Goal: Transaction & Acquisition: Purchase product/service

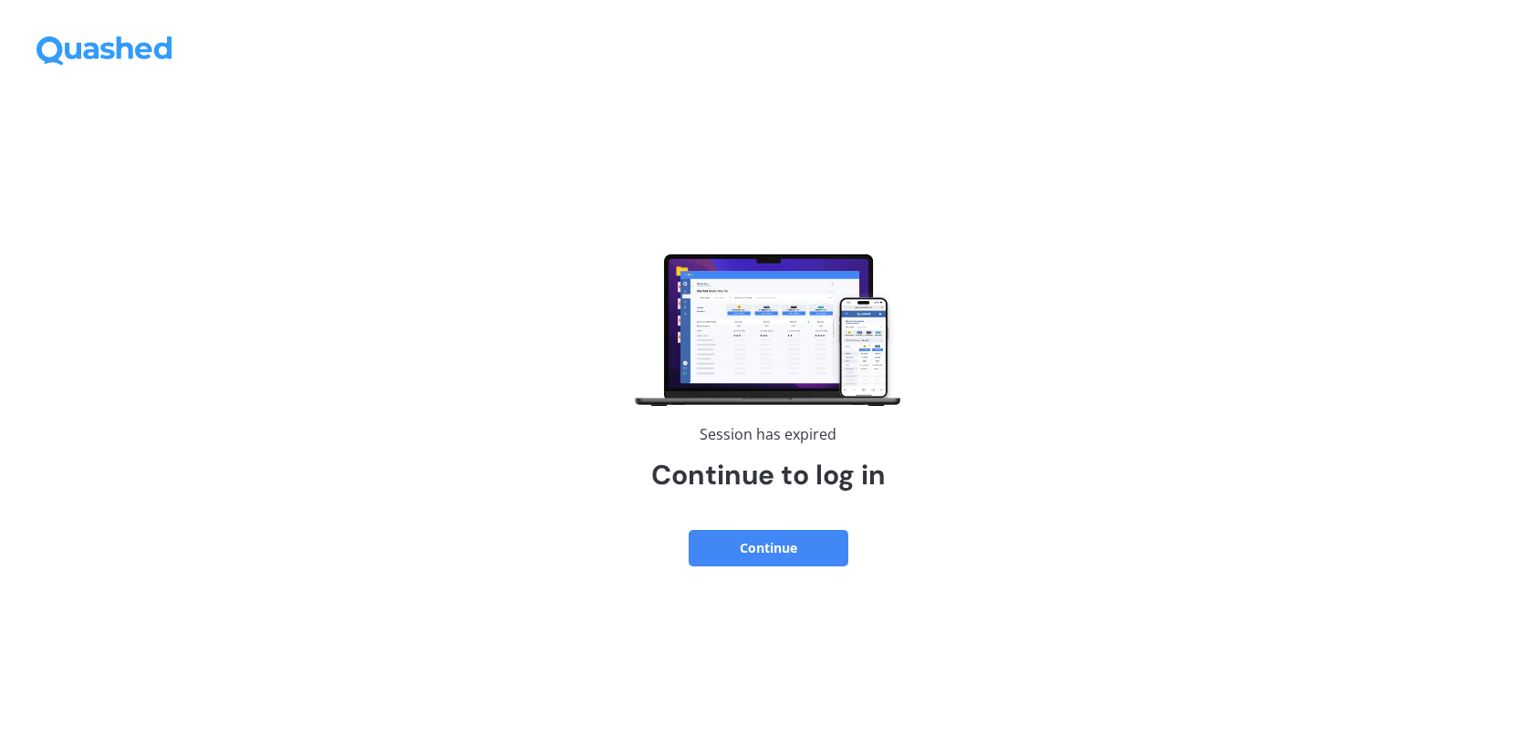
click at [792, 554] on button "Continue" at bounding box center [769, 548] width 160 height 36
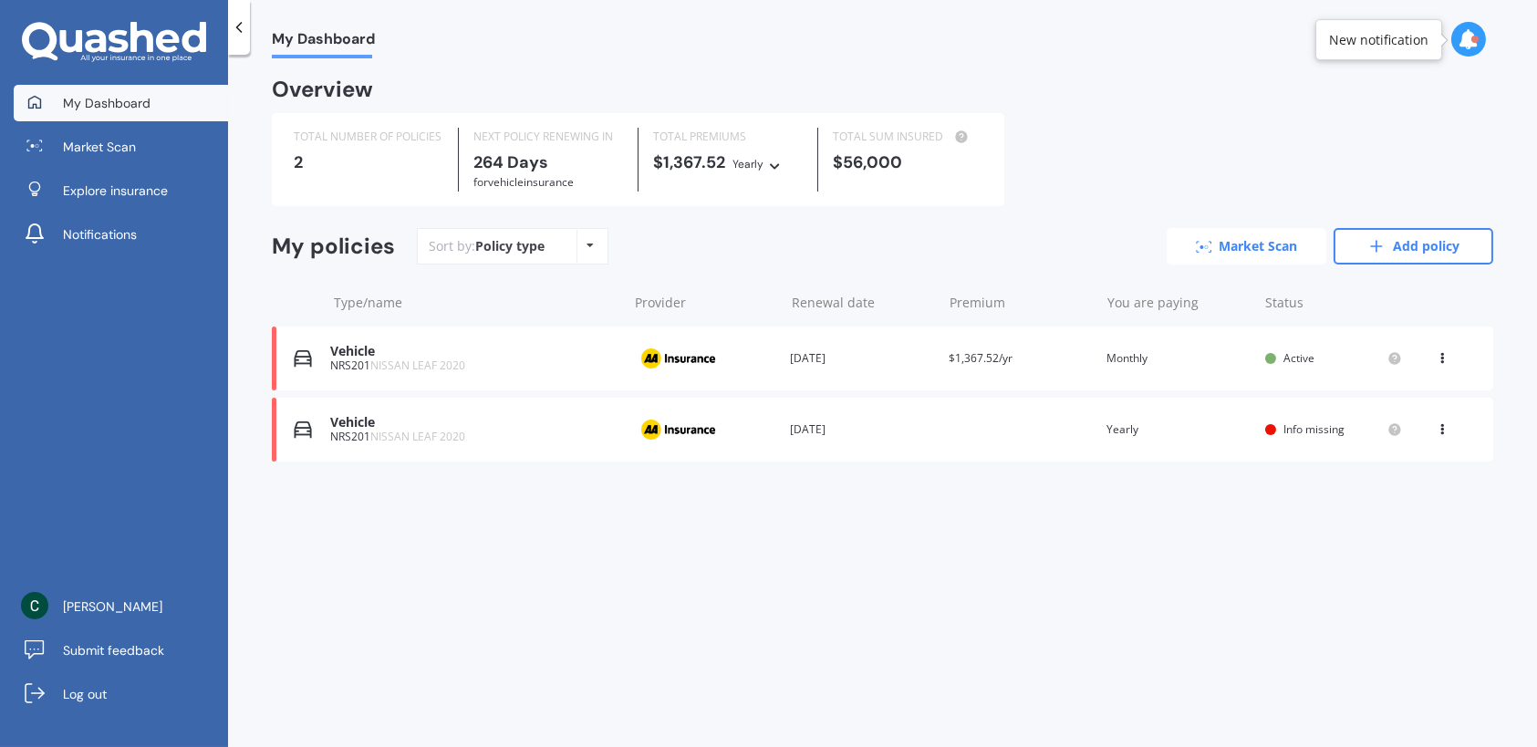
click at [1253, 244] on link "Market Scan" at bounding box center [1247, 246] width 160 height 36
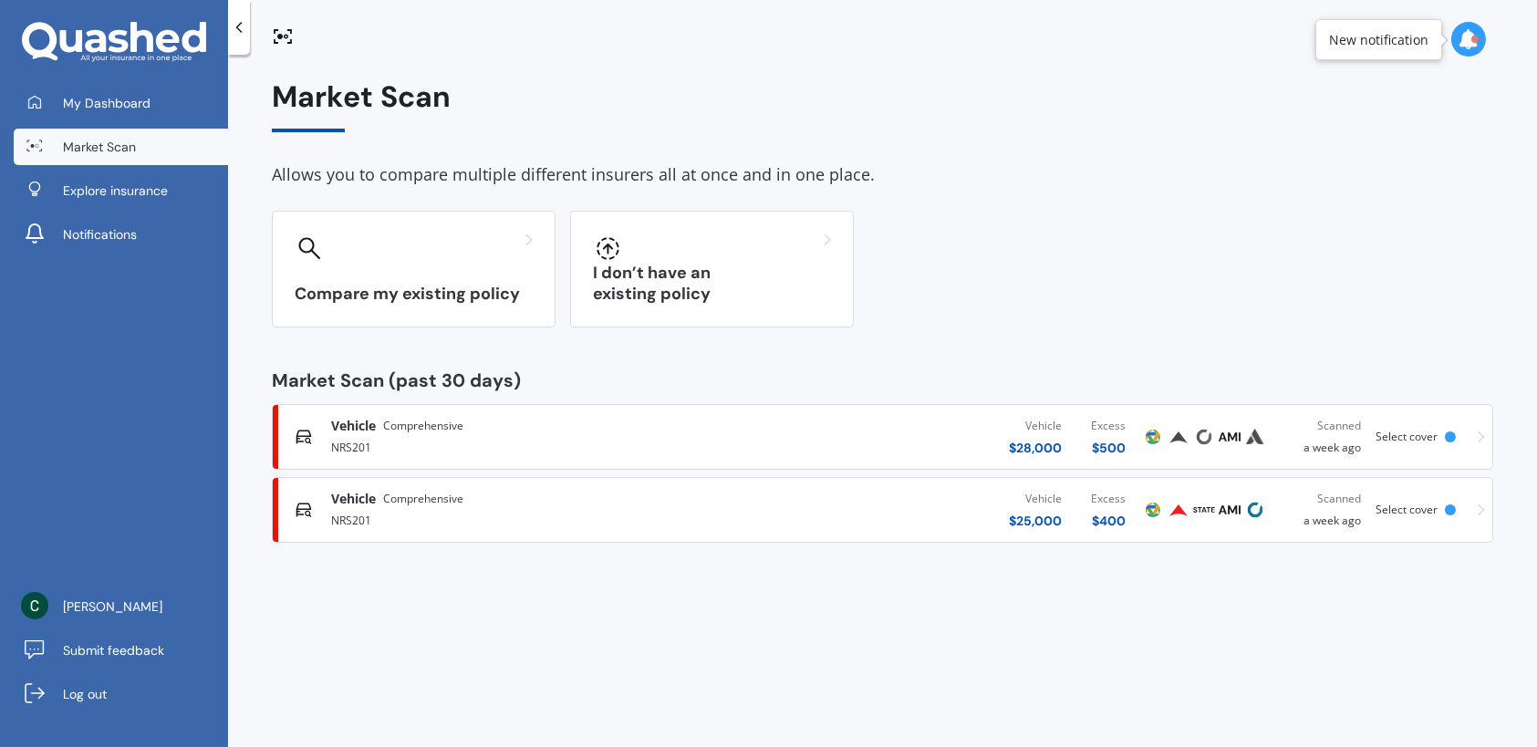
click at [1010, 435] on div "Vehicle $ 28,000" at bounding box center [1035, 437] width 53 height 40
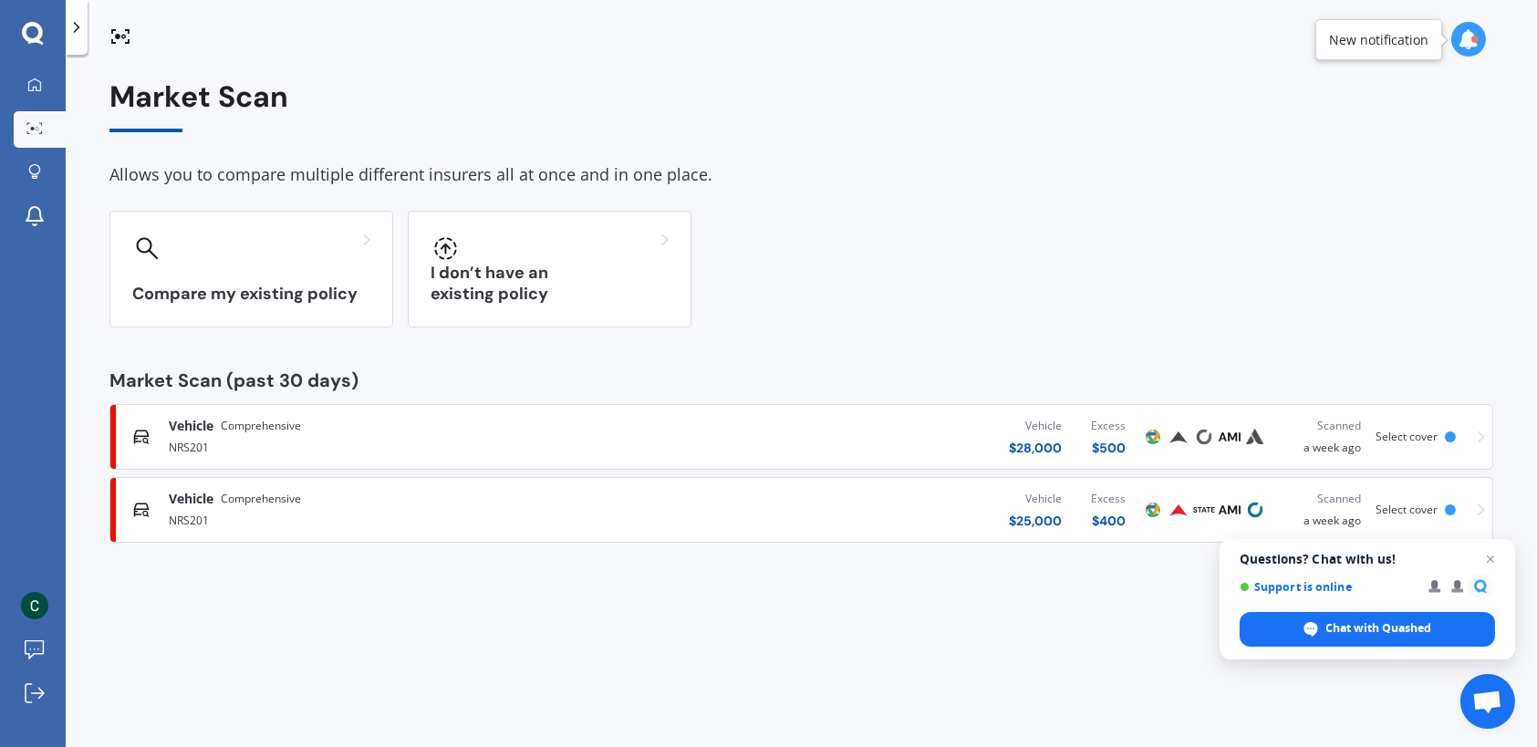
click at [928, 525] on div "Vehicle $ 25,000 Excess $ 400" at bounding box center [889, 510] width 505 height 55
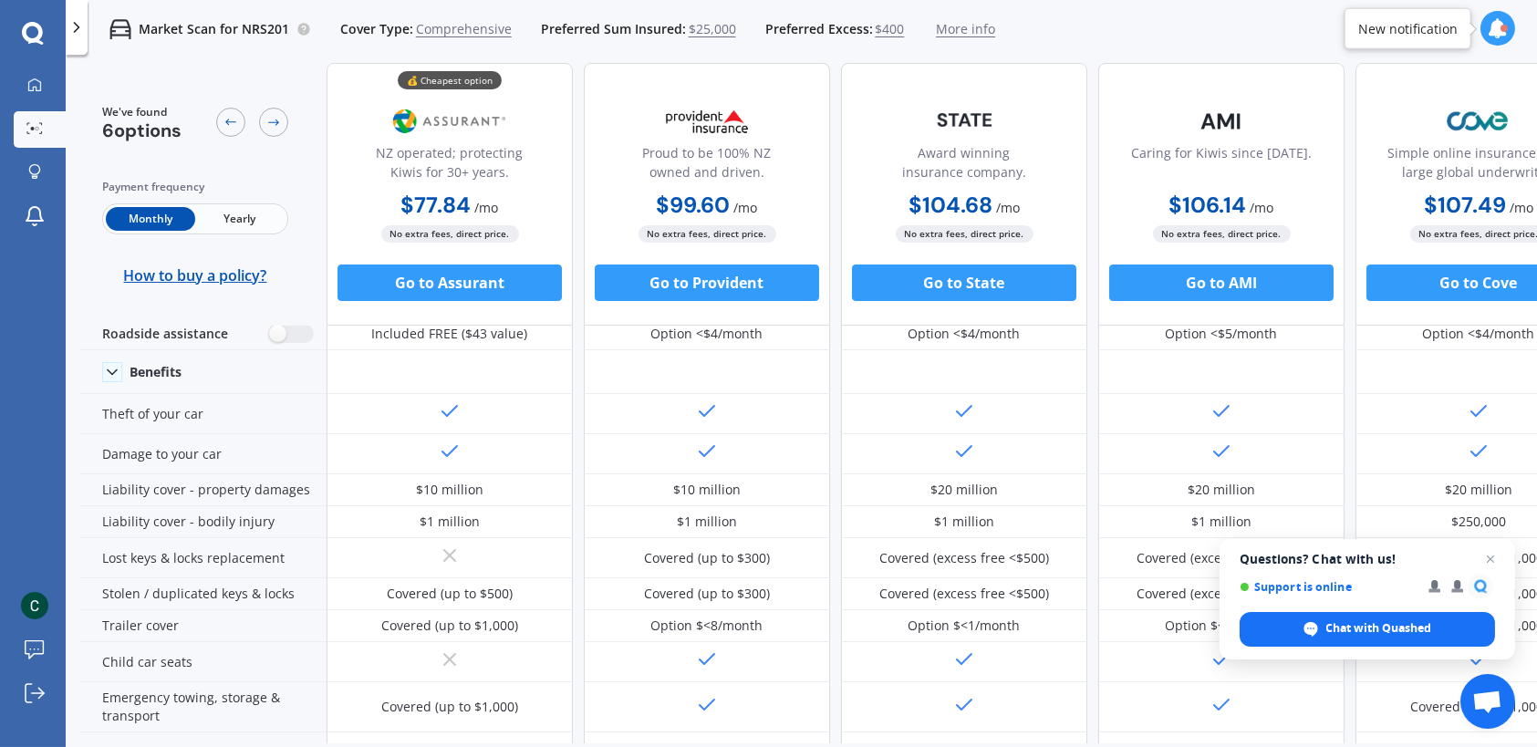
scroll to position [182, 0]
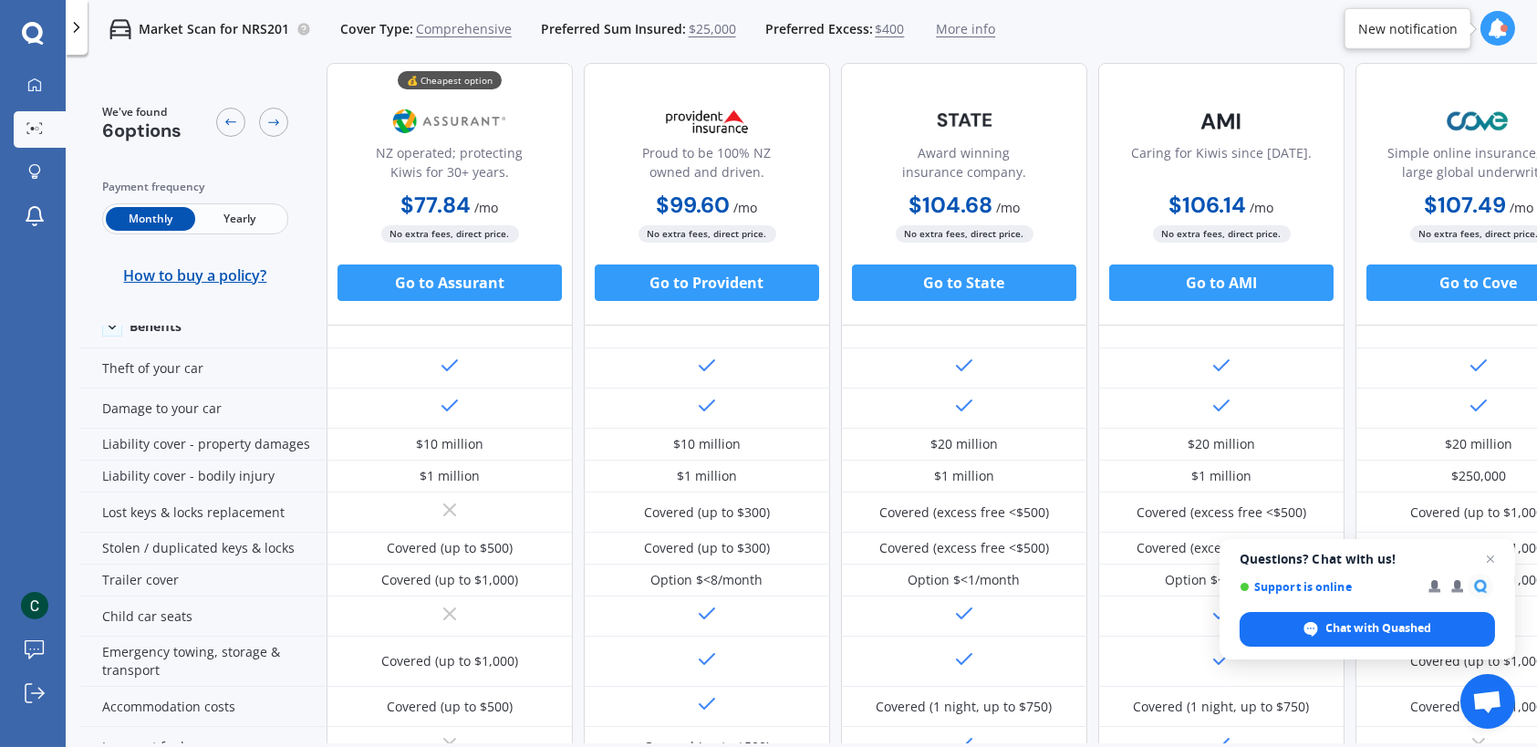
drag, startPoint x: 472, startPoint y: 447, endPoint x: 115, endPoint y: 66, distance: 522.2
click at [115, 66] on div "We've found 6 options Payment frequency Monthly Yearly How to buy a policy?" at bounding box center [203, 194] width 246 height 263
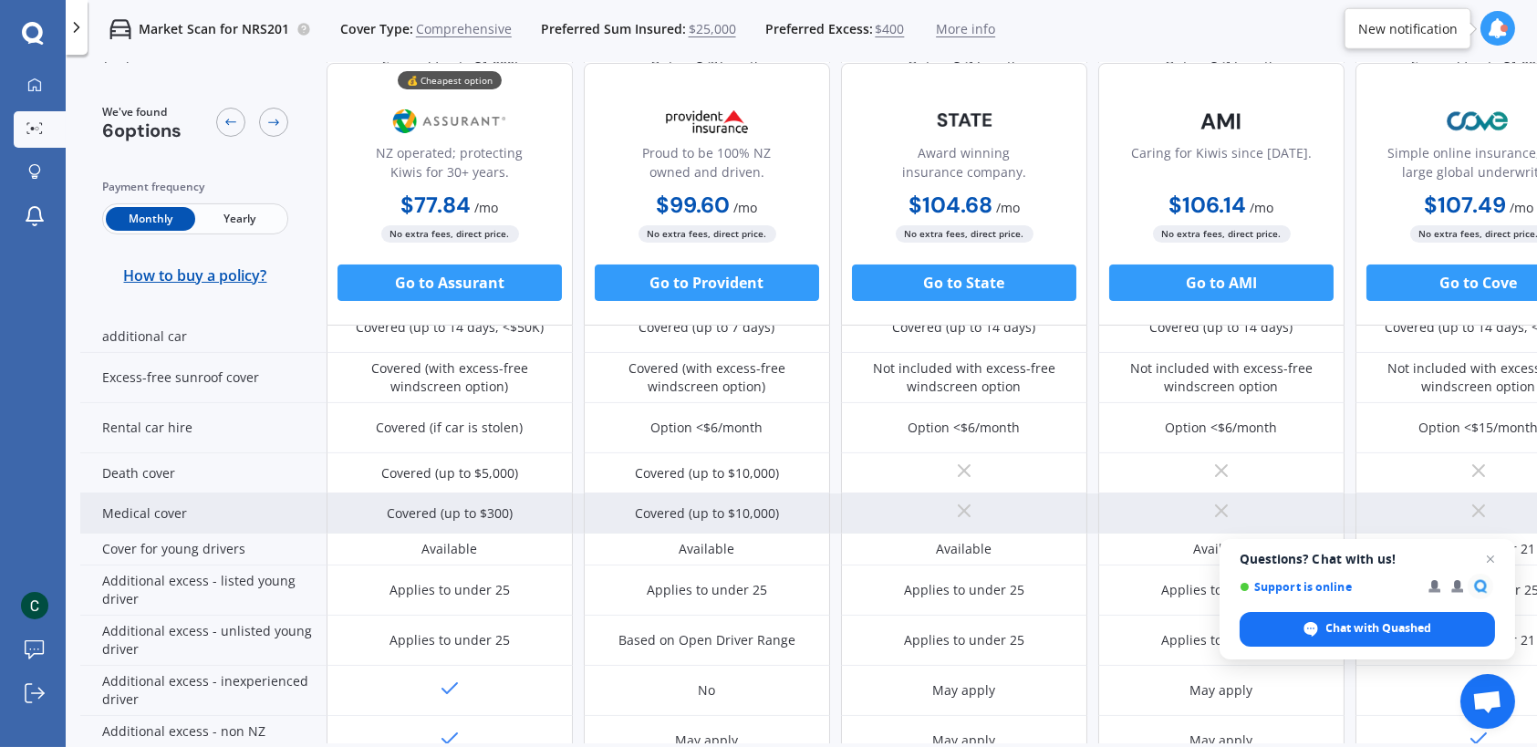
scroll to position [730, 0]
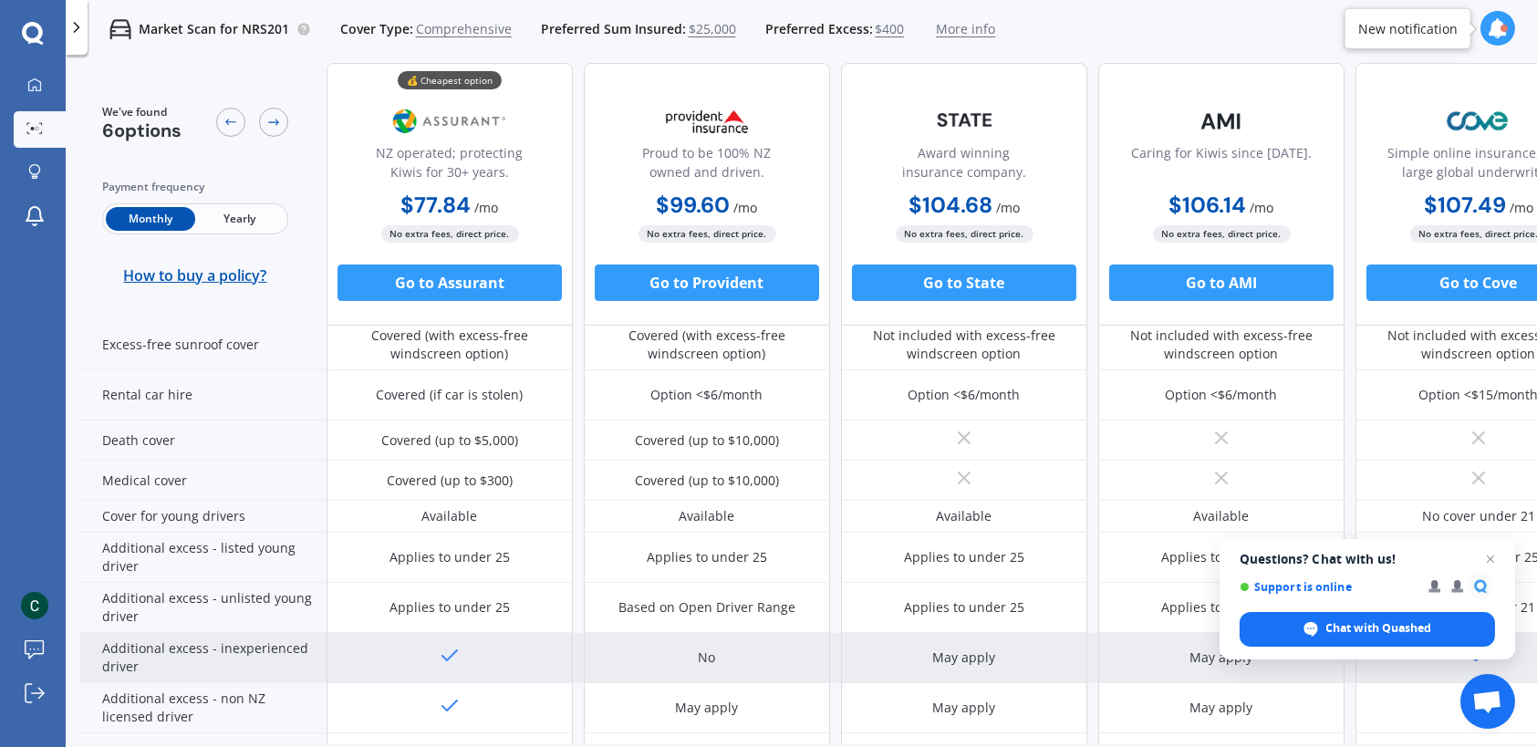
drag, startPoint x: 618, startPoint y: 585, endPoint x: 540, endPoint y: 659, distance: 107.1
click at [540, 659] on div at bounding box center [450, 658] width 246 height 50
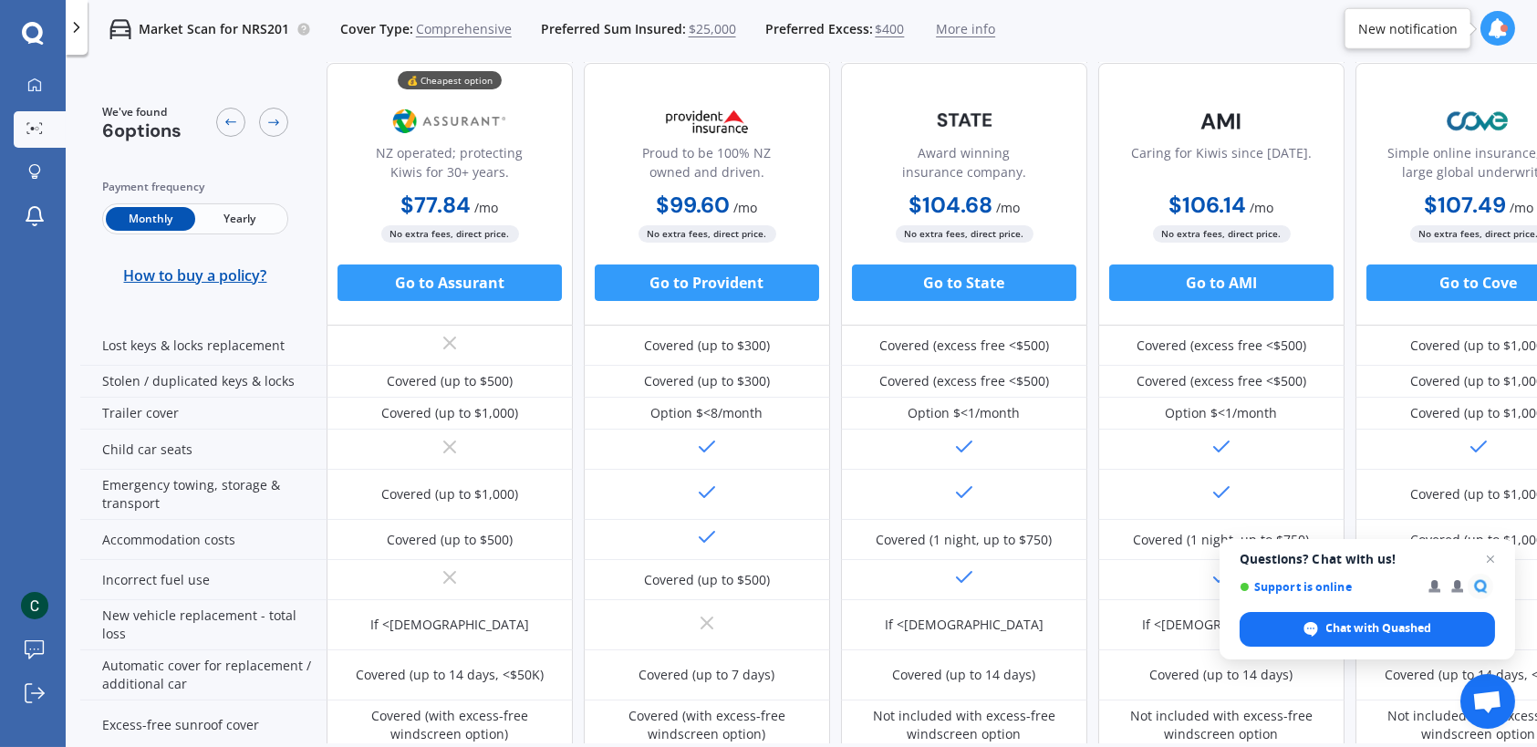
scroll to position [268, 0]
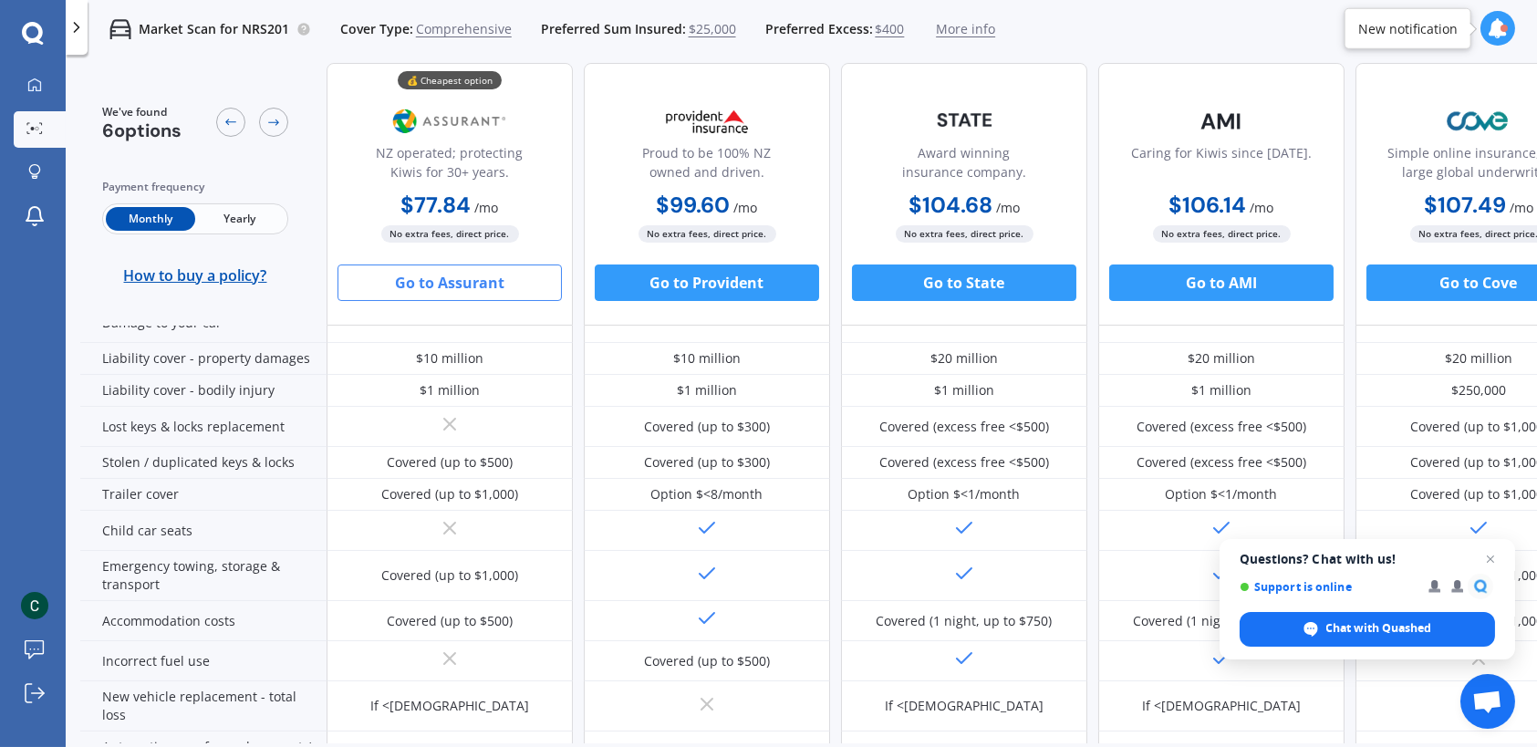
click at [489, 286] on button "Go to Assurant" at bounding box center [450, 283] width 224 height 36
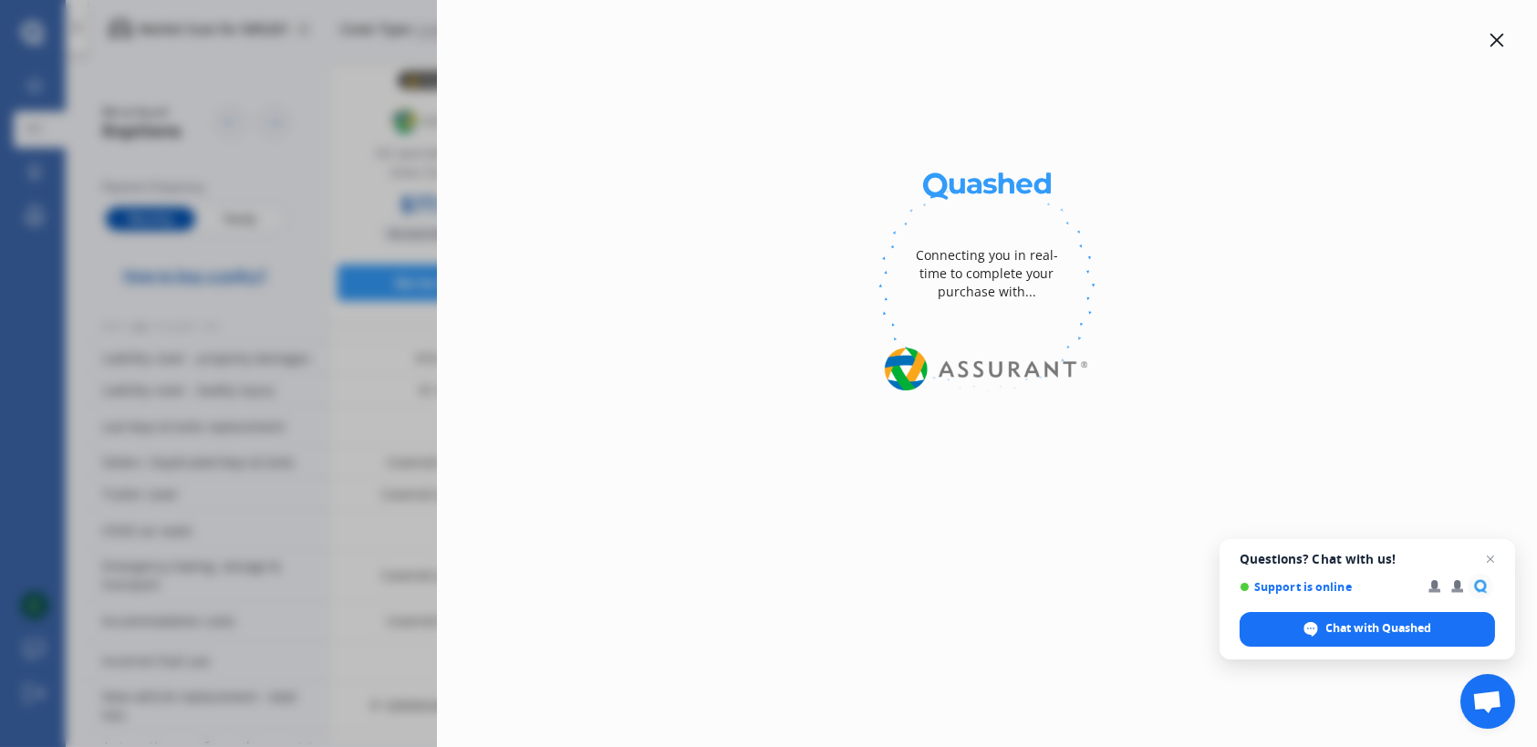
select select "full"
select select "0"
select select "Wellington"
select select "NISSAN"
select select "LEAF"
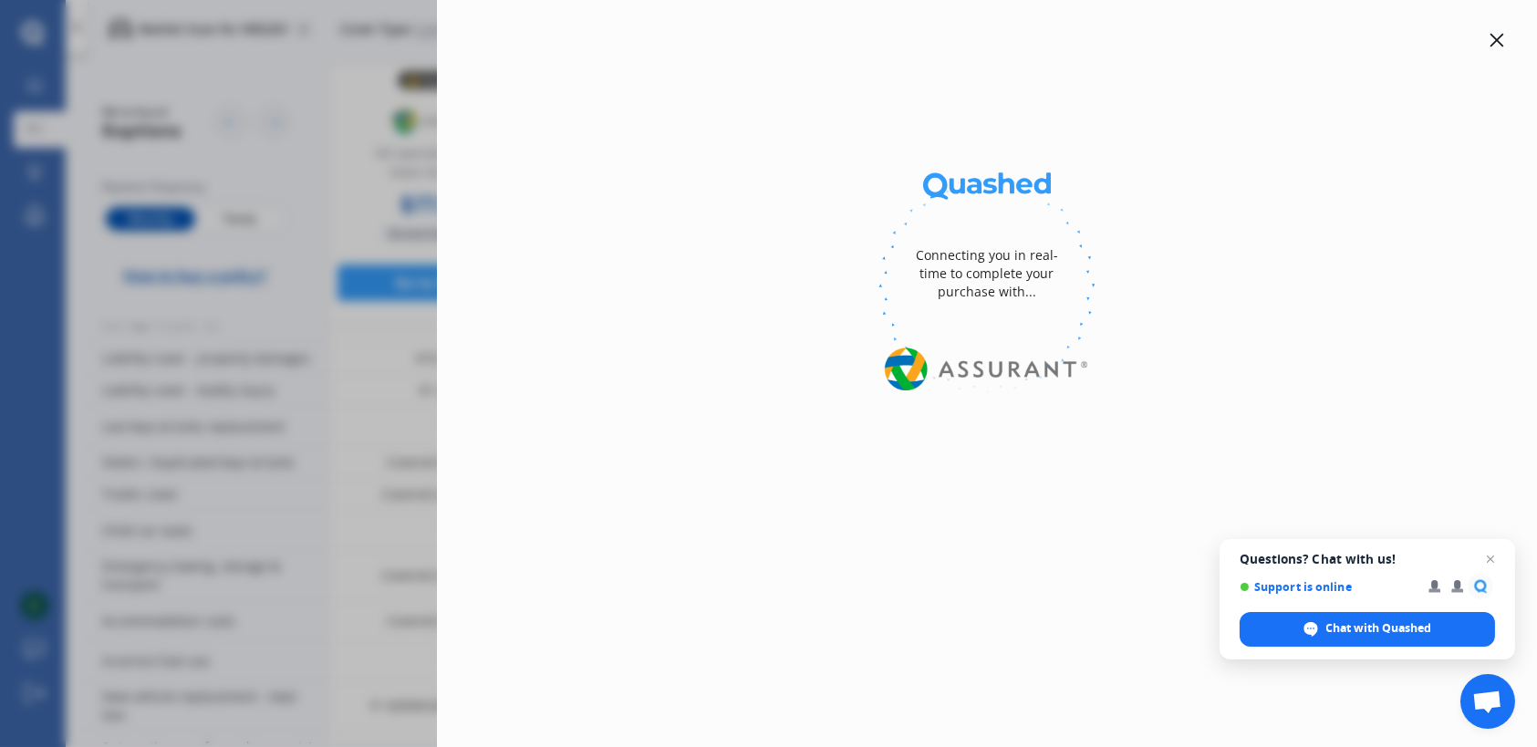
select select "EV"
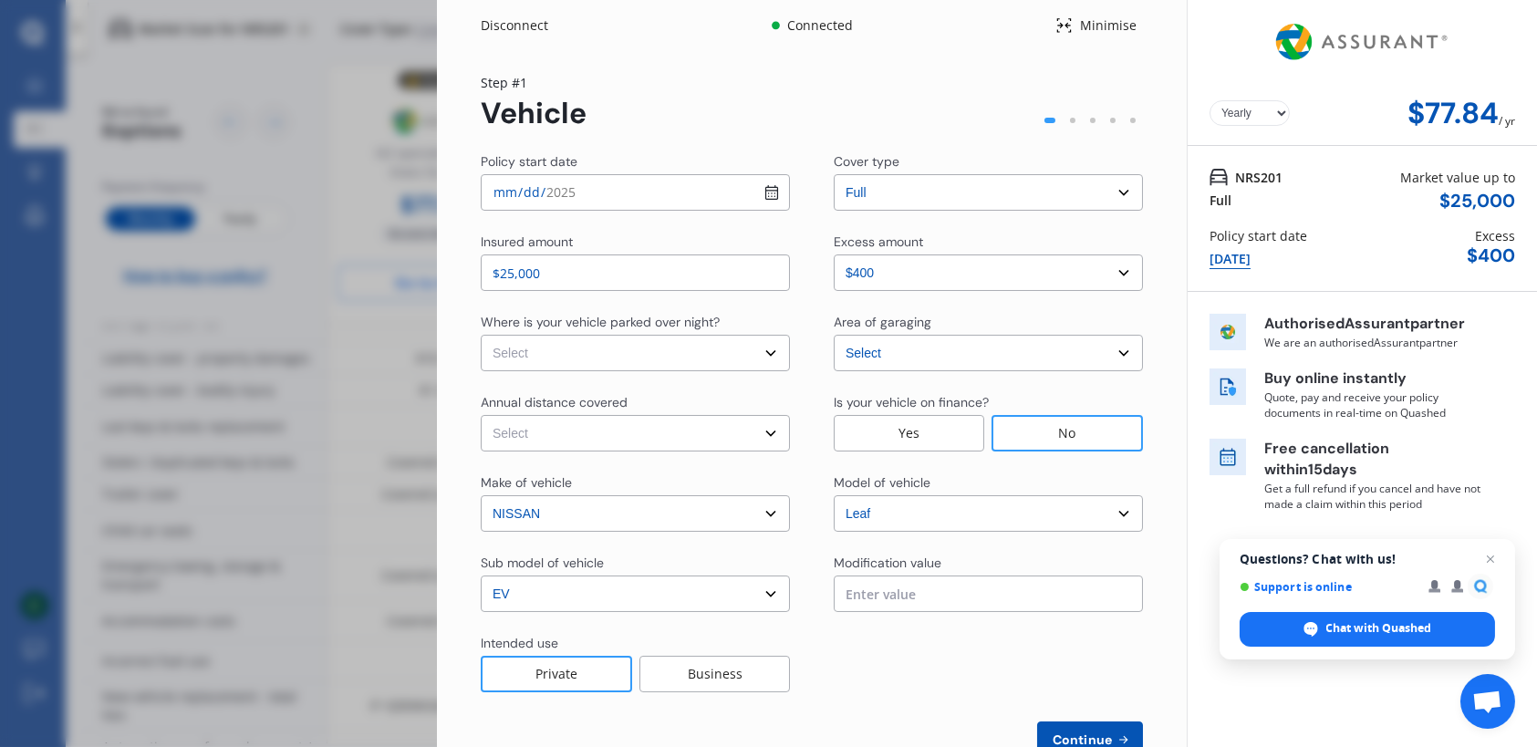
select select "Monthly"
click at [768, 193] on input "2025-10-15" at bounding box center [635, 192] width 309 height 36
type input "2025-10-22"
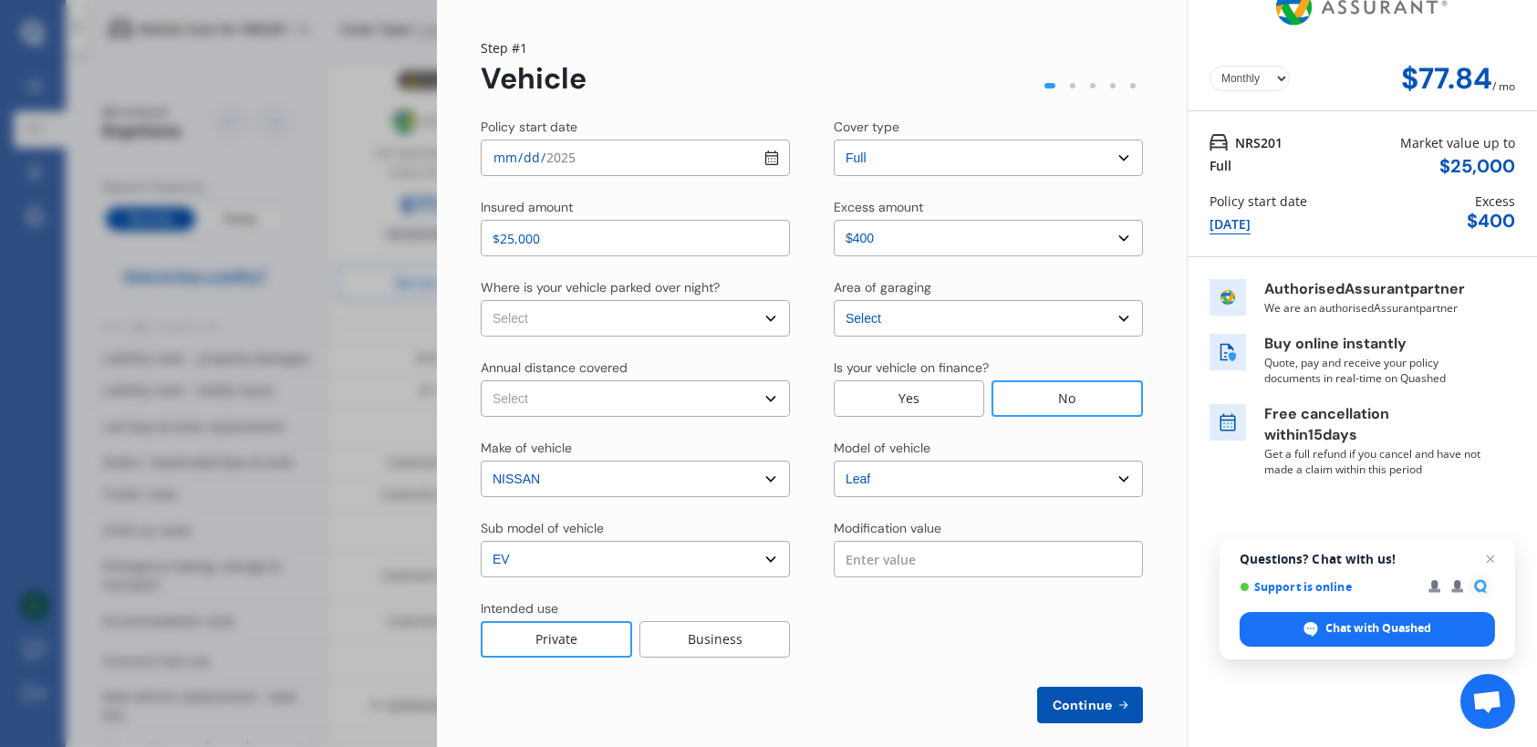
scroll to position [54, 0]
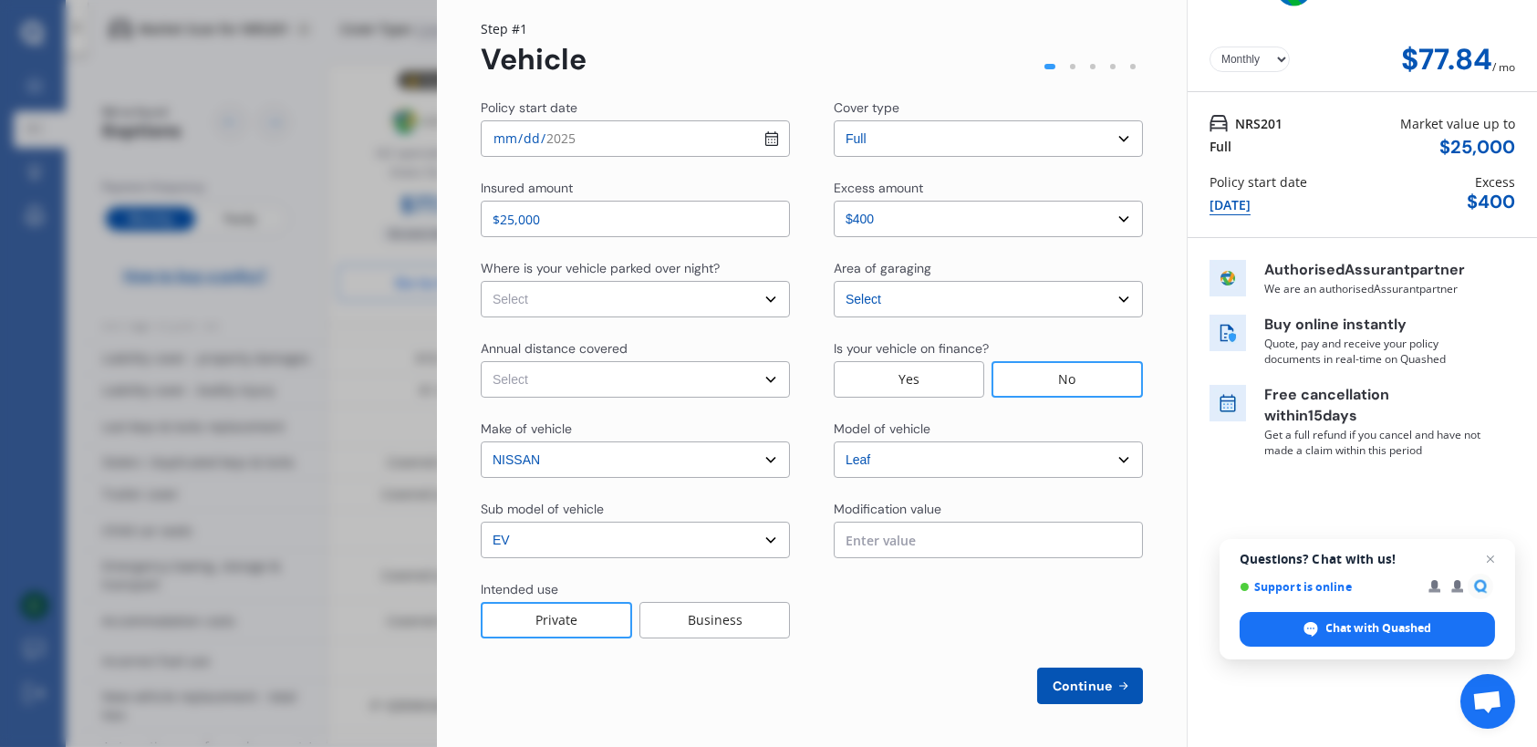
click at [767, 296] on select "Select In a garage On own property On street or road" at bounding box center [635, 299] width 309 height 36
select select "On own property"
click at [481, 281] on select "Select In a garage On own property On street or road" at bounding box center [635, 299] width 309 height 36
click at [774, 380] on select "Select Low (less than 15,000km per year) Average (15,000-30,000km per year) Hig…" at bounding box center [635, 379] width 309 height 36
select select "15000"
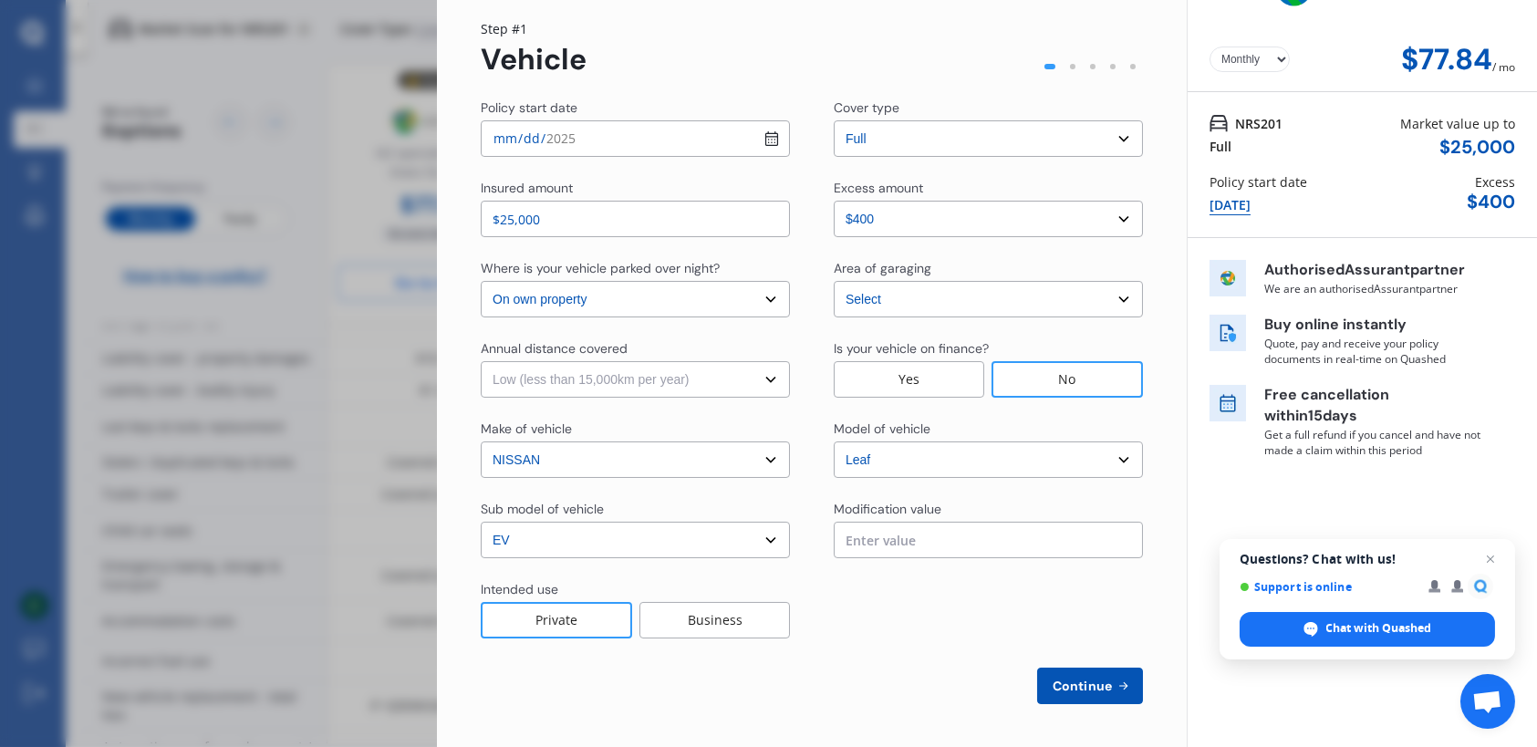
click at [481, 361] on select "Select Low (less than 15,000km per year) Average (15,000-30,000km per year) Hig…" at bounding box center [635, 379] width 309 height 36
click at [1104, 686] on span "Continue" at bounding box center [1082, 686] width 67 height 15
select select "Miss"
select select "09"
select select "04"
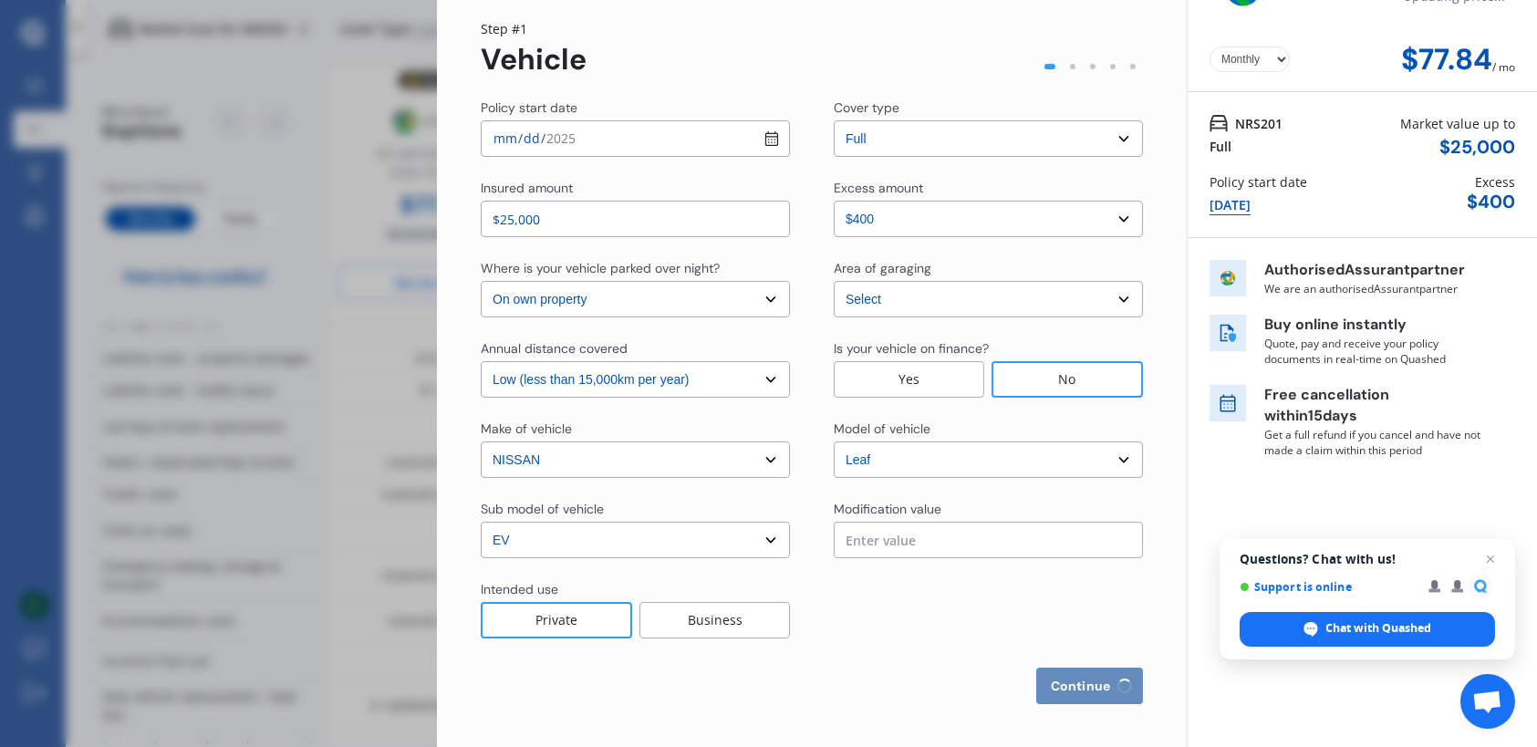
select select "1972"
select select "restricted"
select select "more than 4 years"
select select "New Zealand"
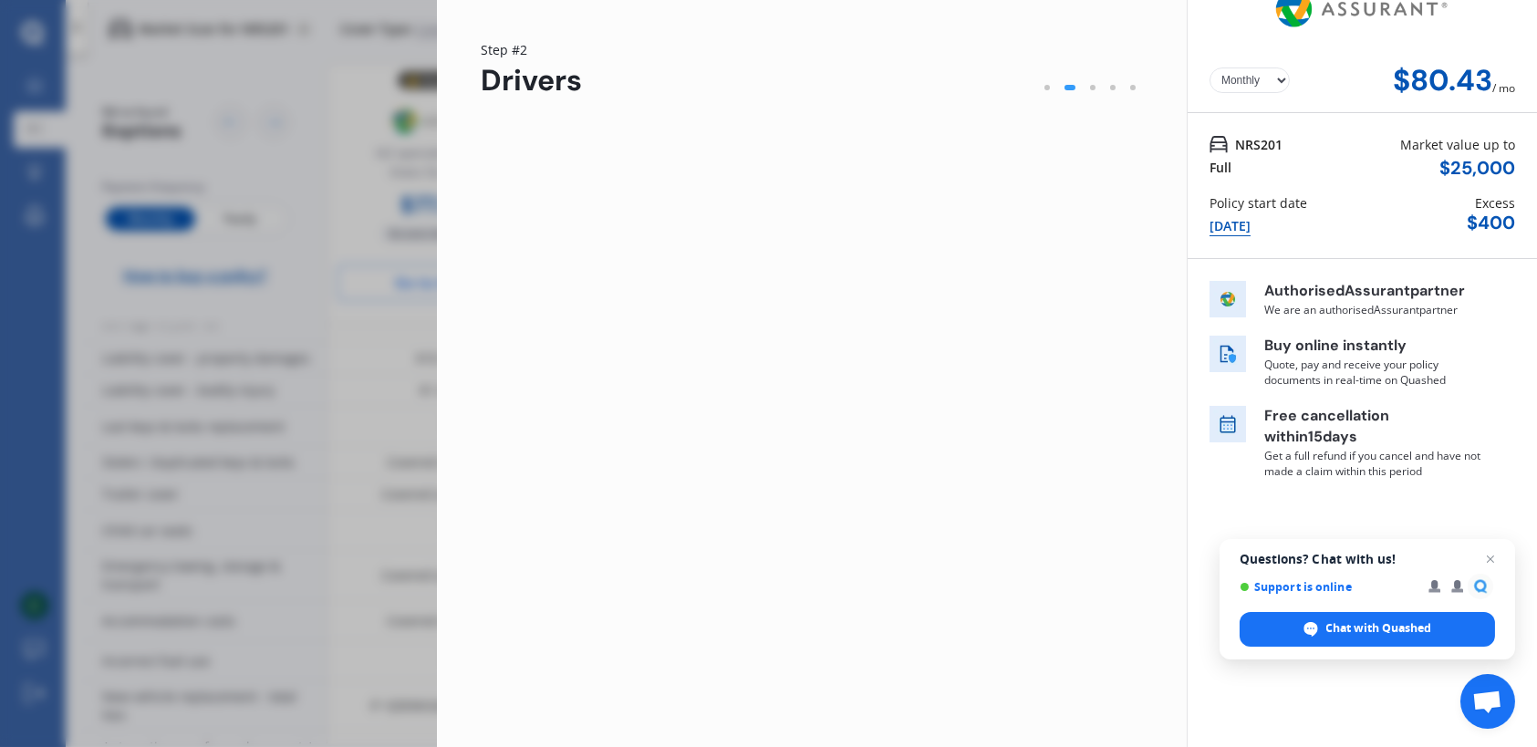
scroll to position [0, 0]
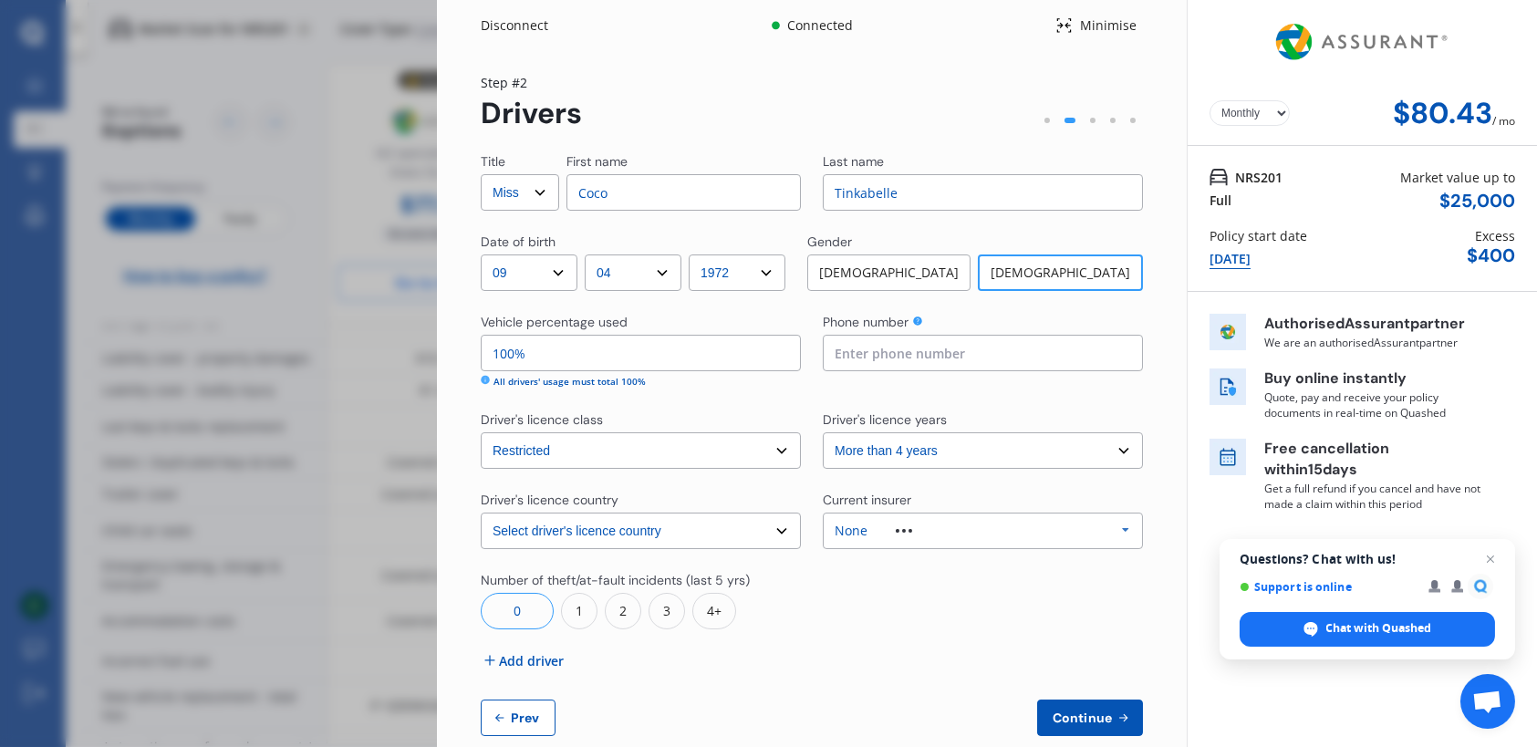
drag, startPoint x: 659, startPoint y: 196, endPoint x: 550, endPoint y: 195, distance: 108.6
click at [550, 195] on div "Title Select Mr Mrs Miss Ms Dr First name Coco" at bounding box center [641, 181] width 320 height 58
type input "Helena"
type input "Prentice"
click at [930, 359] on input at bounding box center [983, 353] width 320 height 36
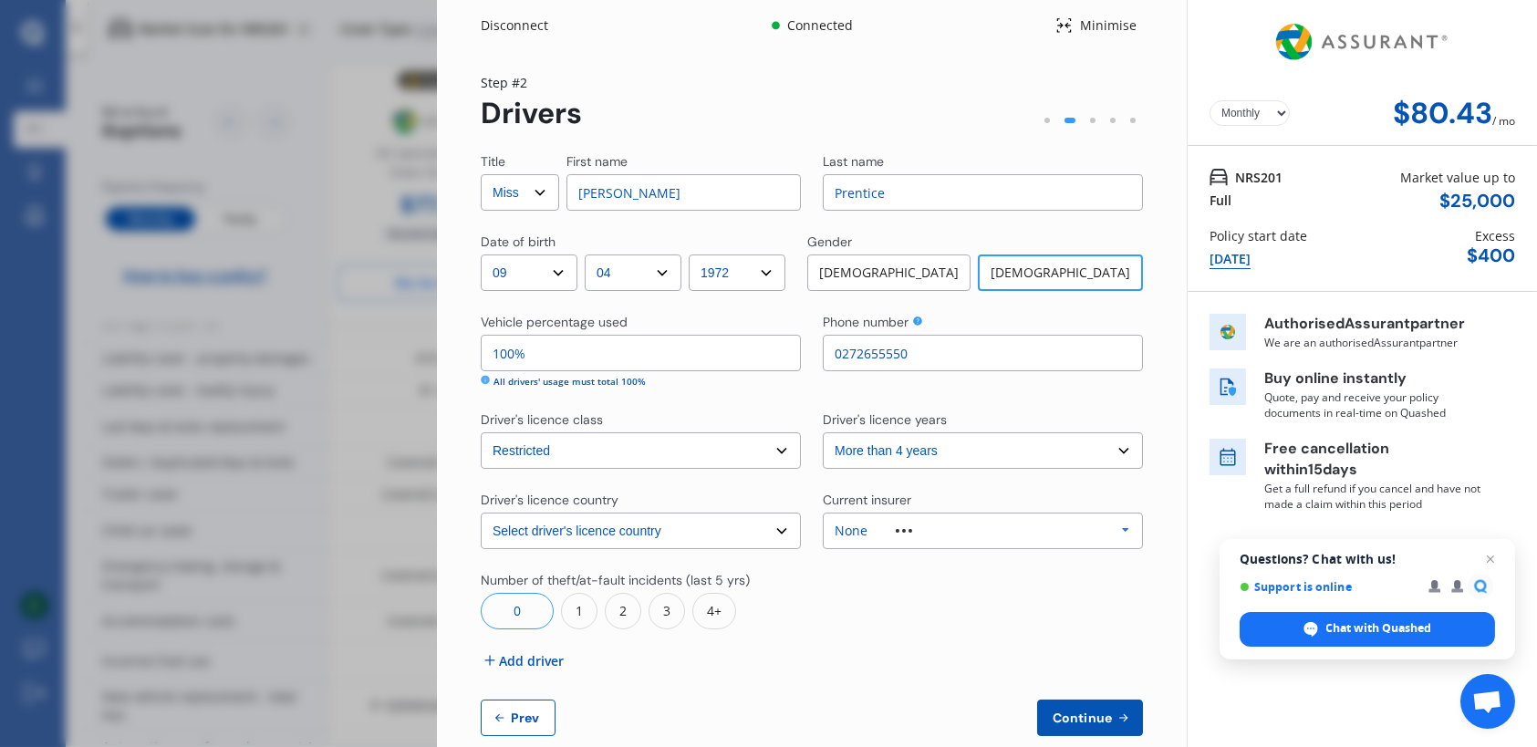
type input "0272655550"
click at [1122, 452] on select "Select driver's licence years Less than 1 year 1-2 years 2-4 years More than 4 …" at bounding box center [983, 450] width 320 height 36
click at [1120, 533] on icon at bounding box center [1125, 531] width 27 height 34
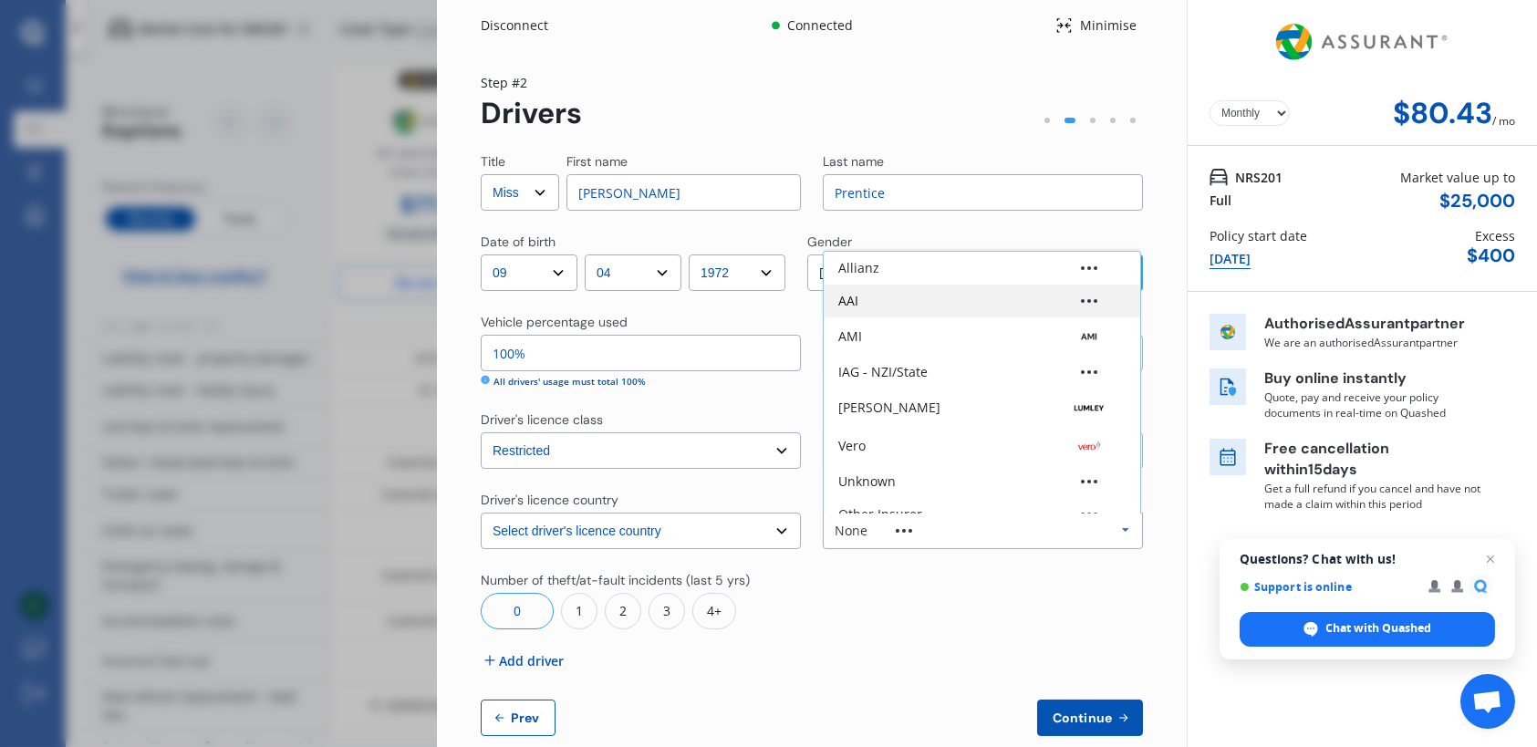
click at [889, 297] on div "AAI" at bounding box center [981, 301] width 287 height 13
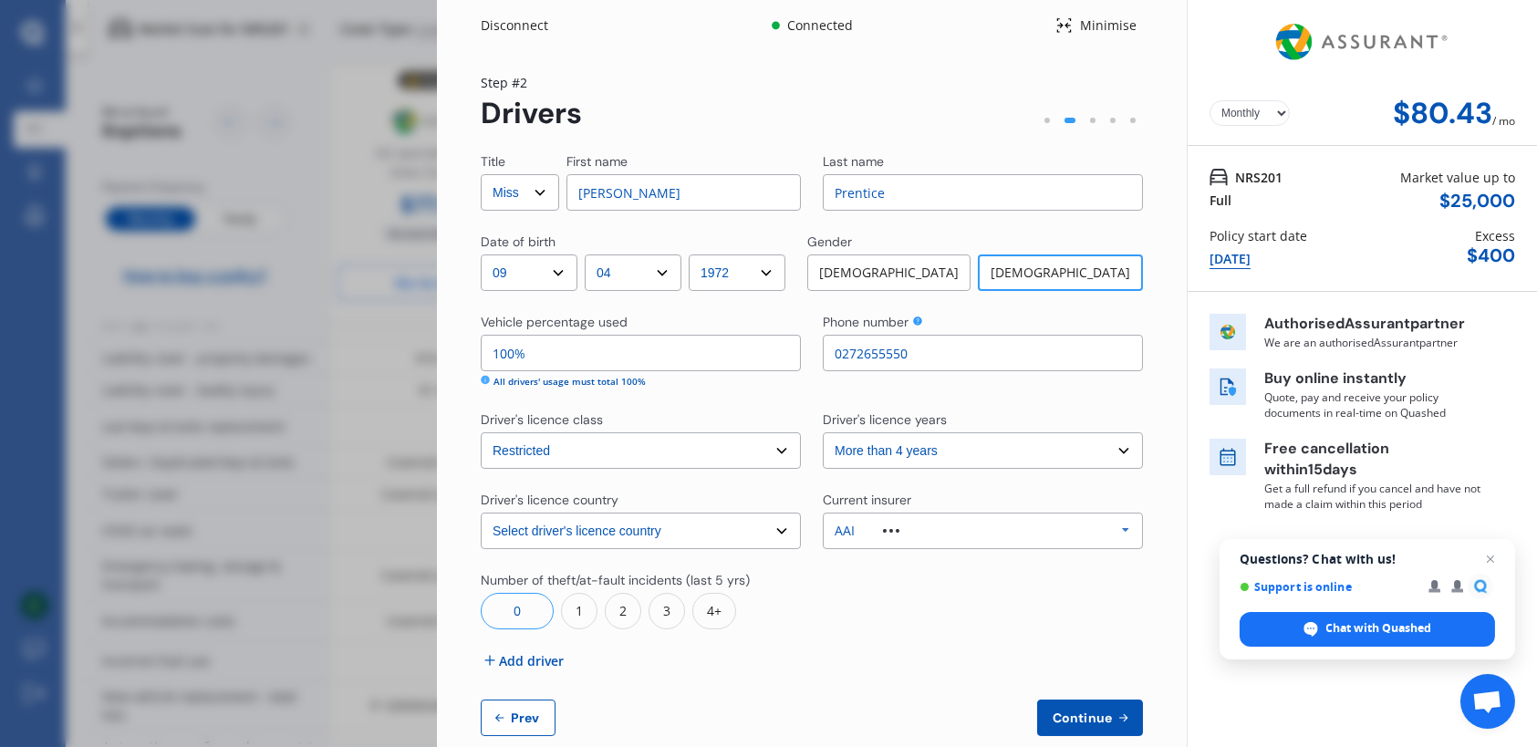
click at [522, 612] on div "0" at bounding box center [517, 611] width 73 height 36
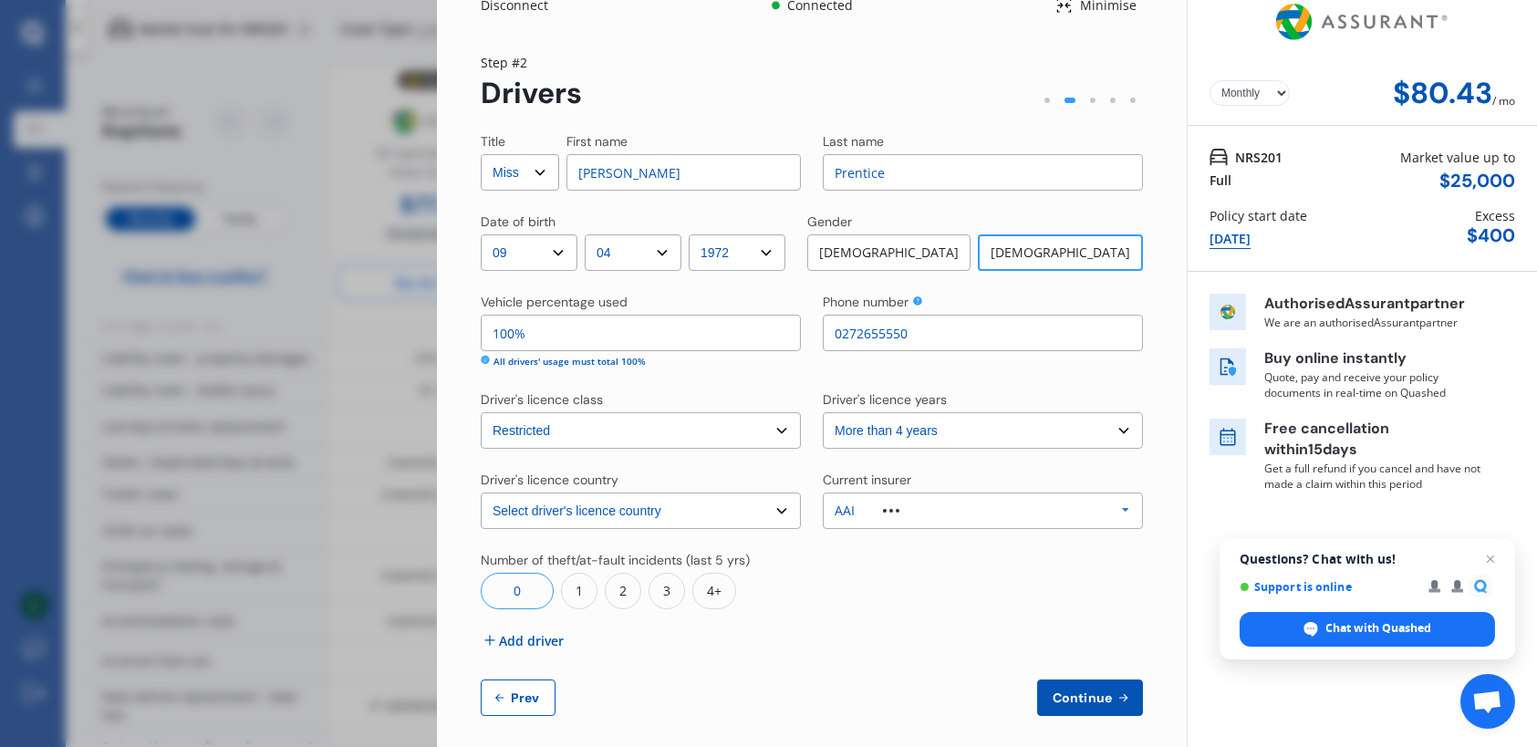
scroll to position [32, 0]
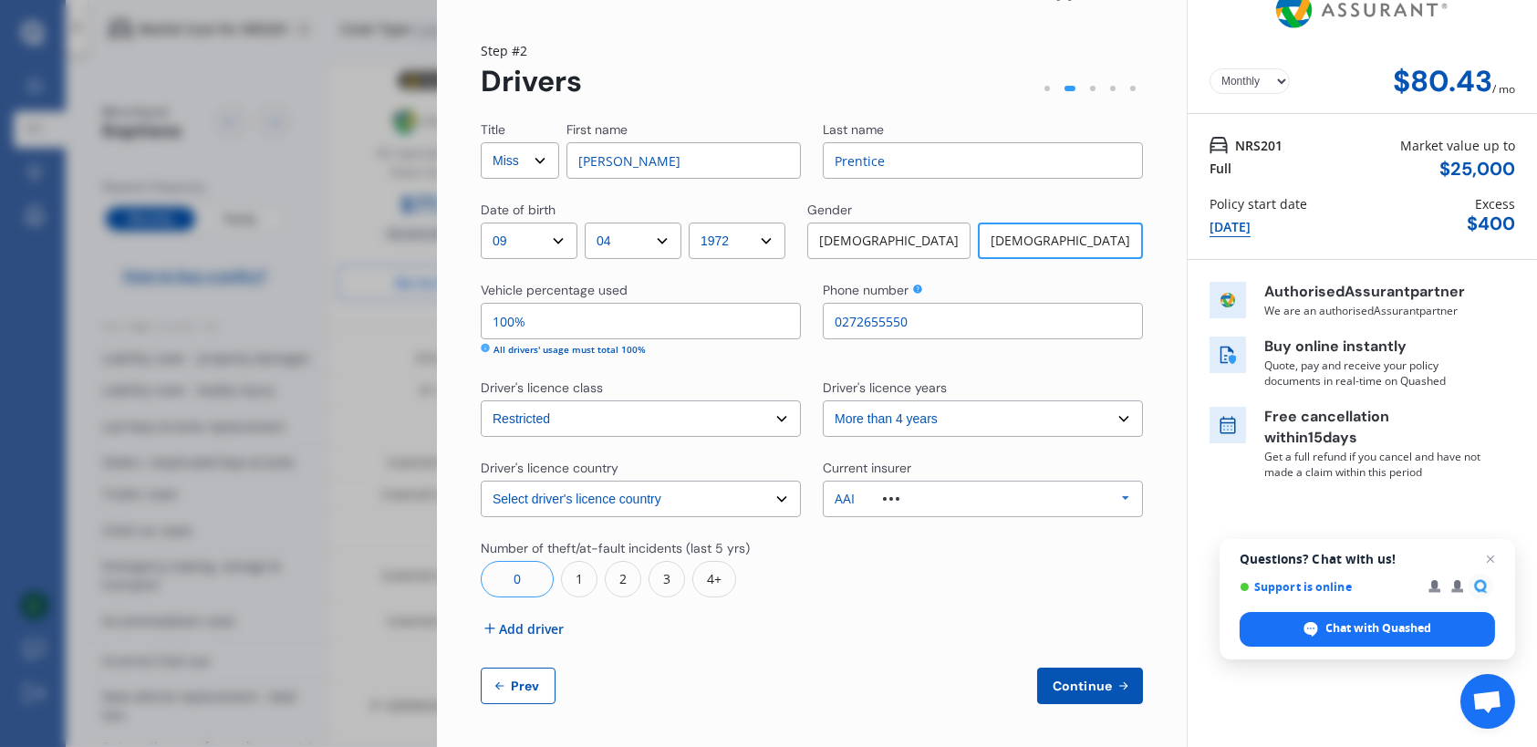
click at [1098, 679] on span "Continue" at bounding box center [1082, 686] width 67 height 15
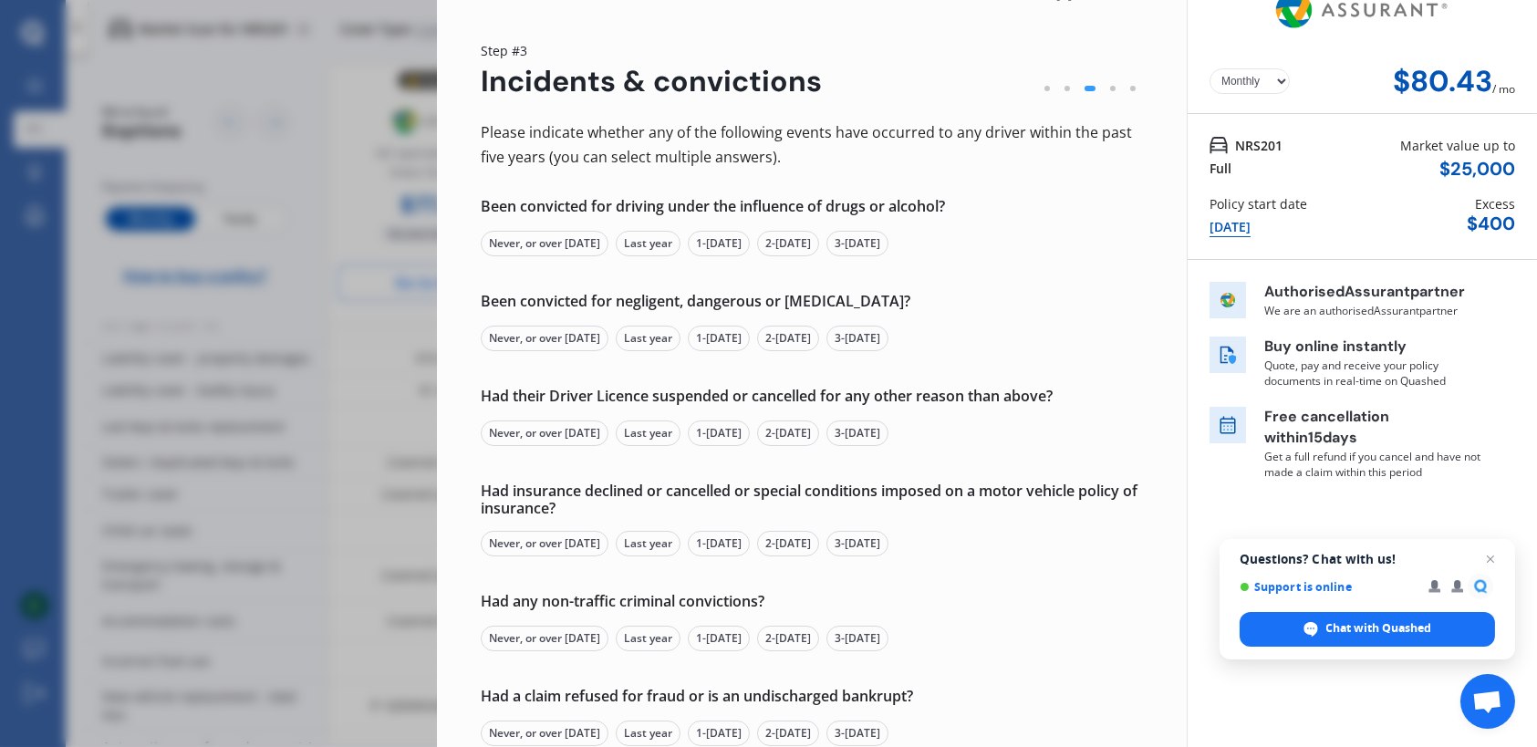
scroll to position [0, 0]
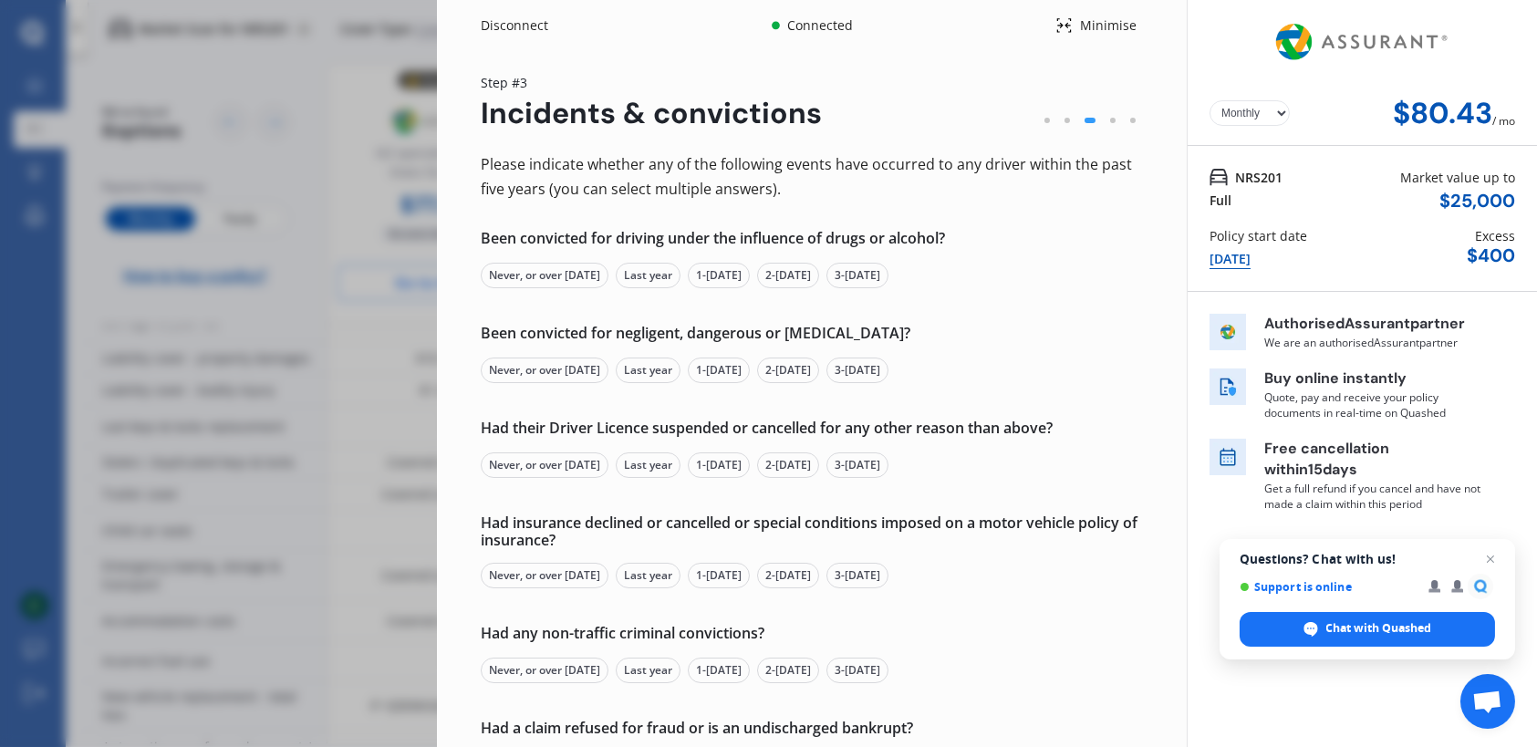
click at [549, 276] on div "Never, or over 5 yrs ago" at bounding box center [545, 276] width 128 height 26
click at [551, 369] on div "Never, or over 5 yrs ago" at bounding box center [545, 371] width 128 height 26
click at [564, 465] on div "Never, or over 5 yrs ago" at bounding box center [545, 466] width 128 height 26
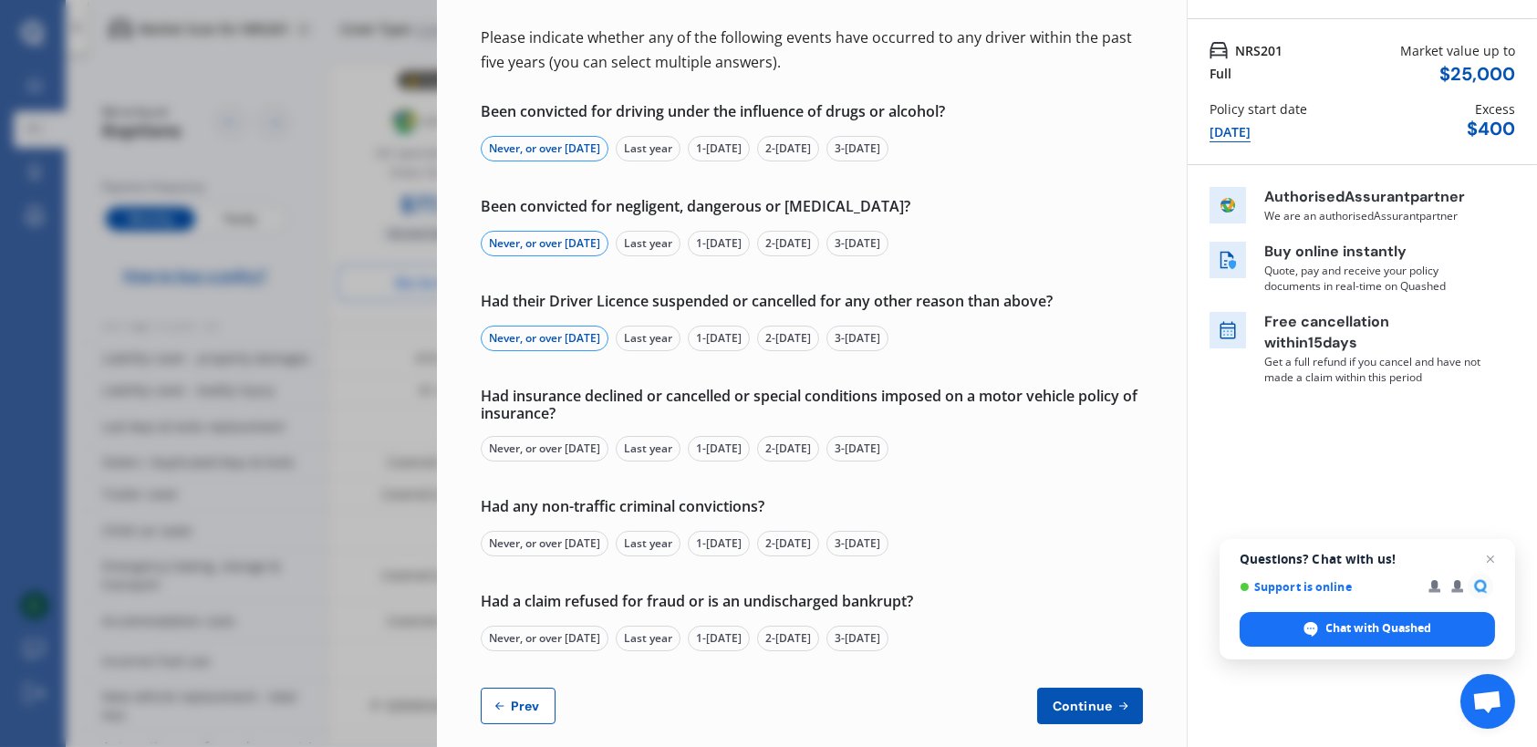
scroll to position [147, 0]
